Goal: Check status: Check status

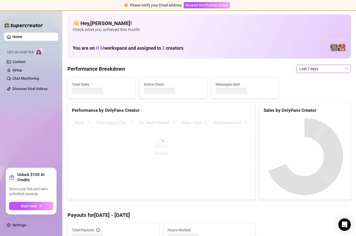
click at [324, 72] on span "Last 7 days" at bounding box center [323, 69] width 48 height 8
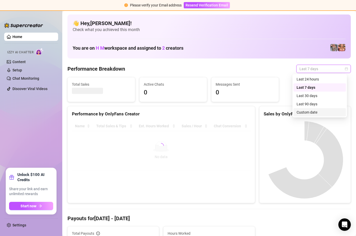
click at [319, 112] on div "Custom date" at bounding box center [319, 113] width 46 height 6
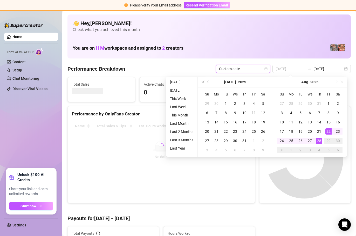
type input "[DATE]"
click at [319, 142] on div "28" at bounding box center [319, 141] width 6 height 6
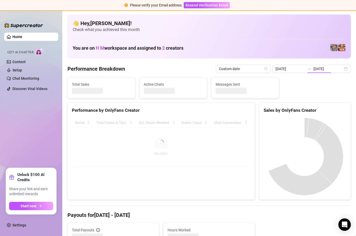
type input "[DATE]"
